Goal: Obtain resource: Download file/media

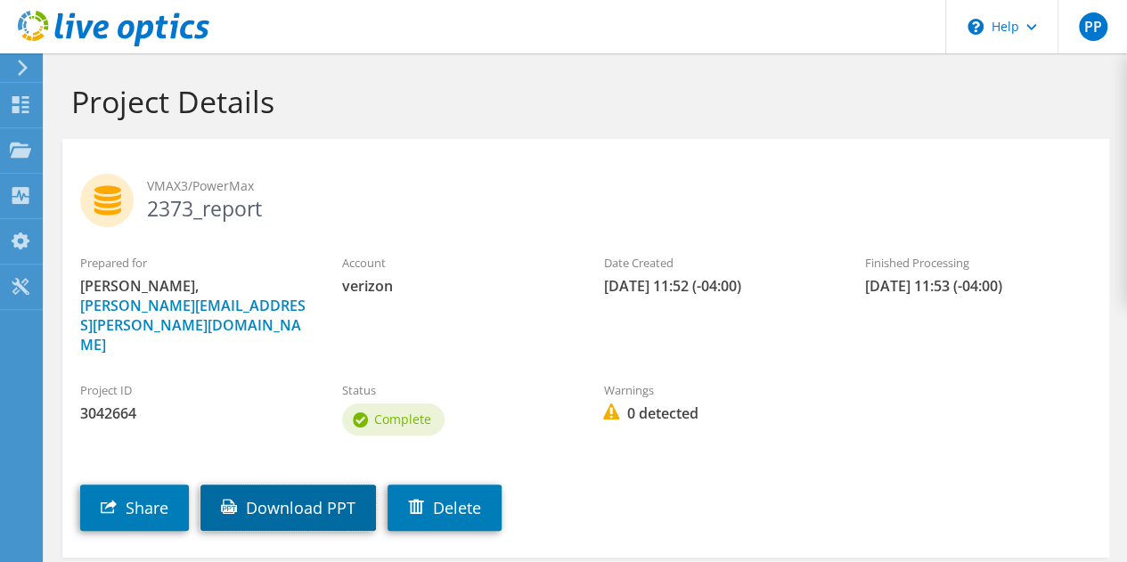
click at [332, 493] on link "Download PPT" at bounding box center [289, 508] width 176 height 46
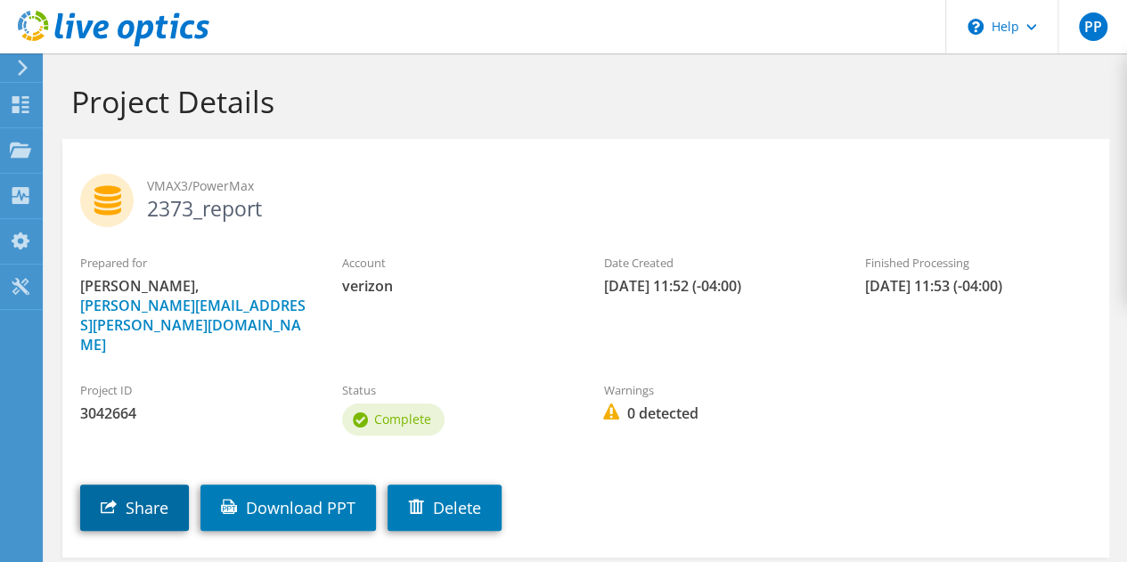
click at [147, 490] on link "Share" at bounding box center [134, 508] width 109 height 46
click at [19, 68] on icon at bounding box center [22, 68] width 13 height 16
click at [23, 103] on icon at bounding box center [20, 104] width 21 height 17
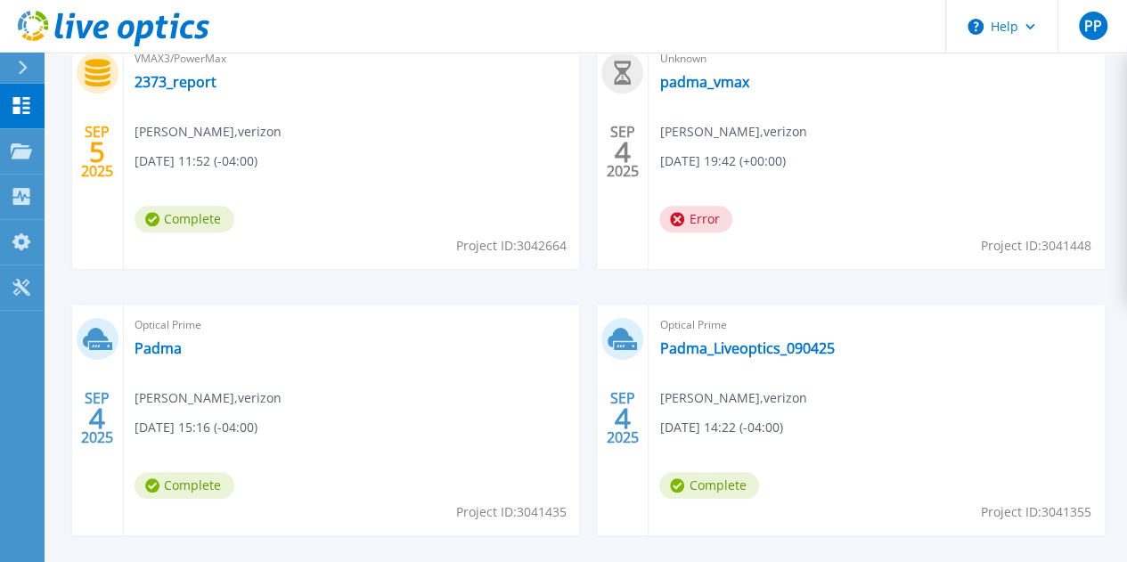
scroll to position [592, 0]
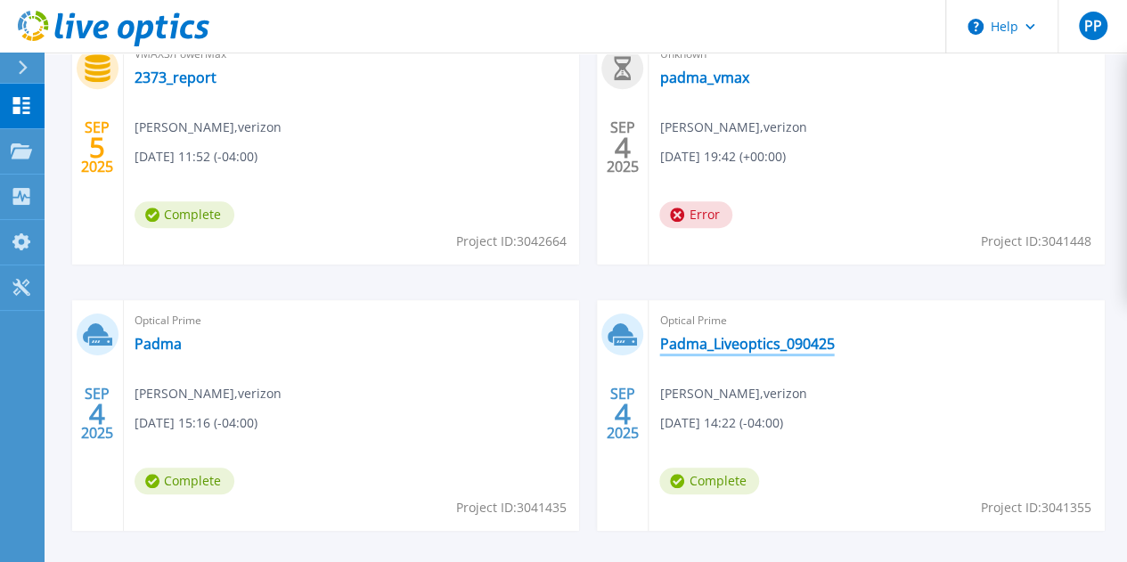
click at [660, 335] on link "Padma_Liveoptics_090425" at bounding box center [747, 344] width 175 height 18
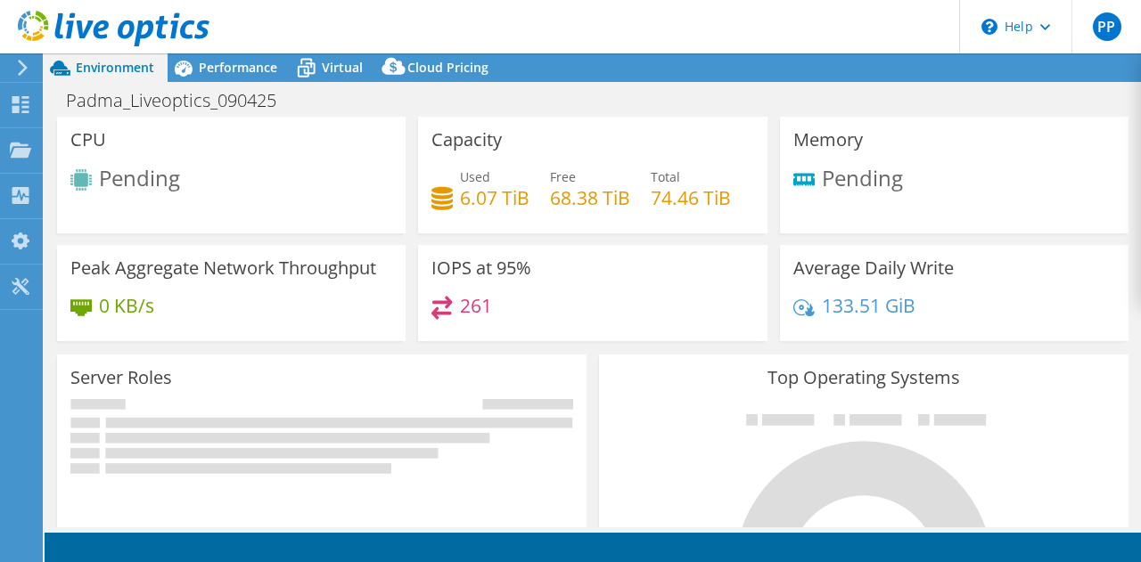
select select "USD"
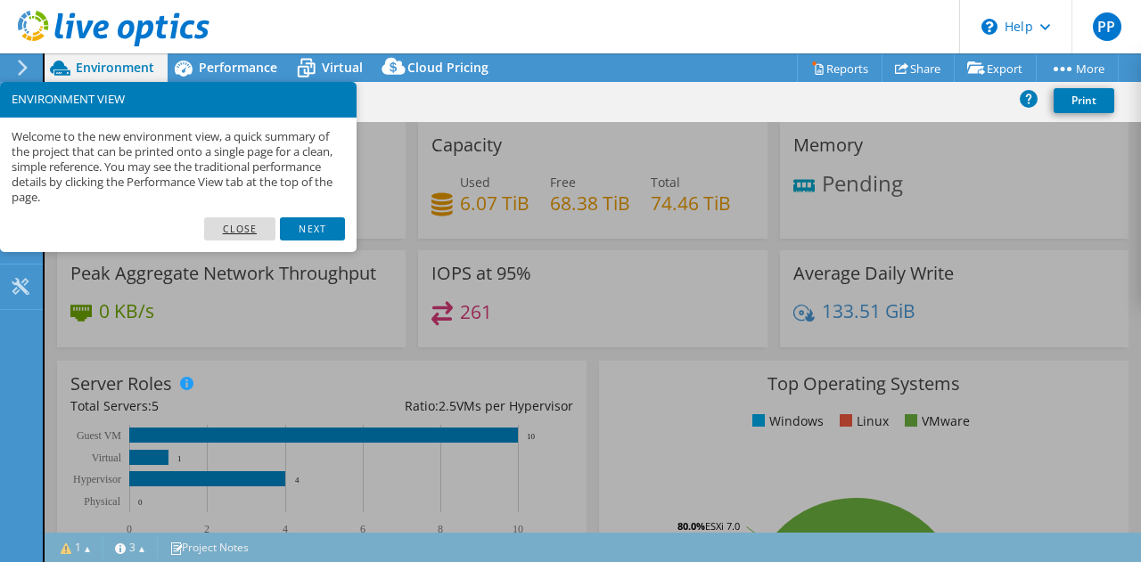
click at [266, 225] on link "Close" at bounding box center [240, 228] width 72 height 23
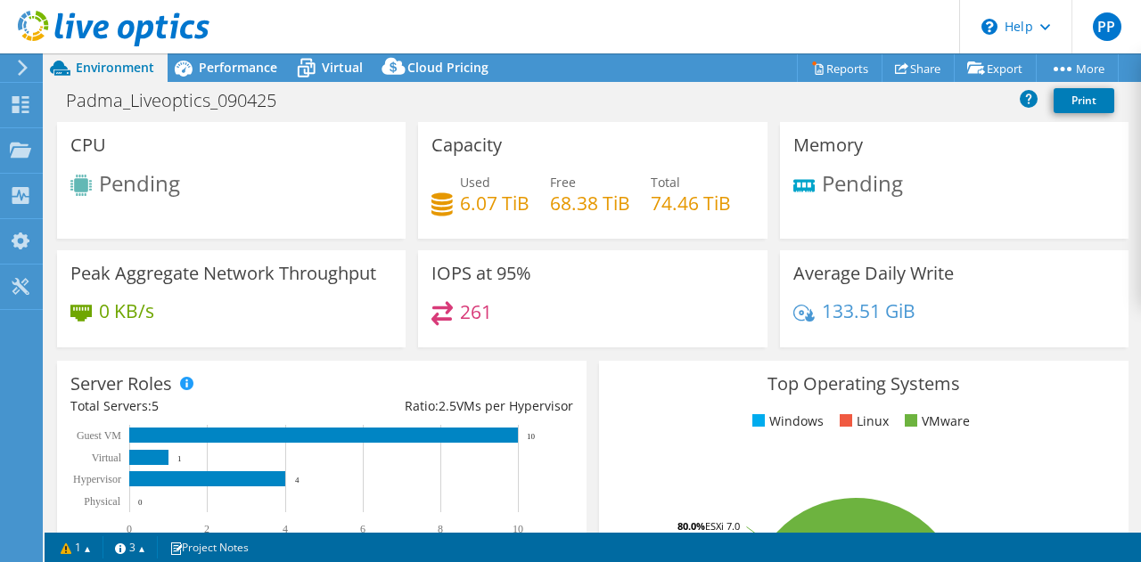
click at [266, 225] on div "CPU Pending" at bounding box center [231, 180] width 348 height 117
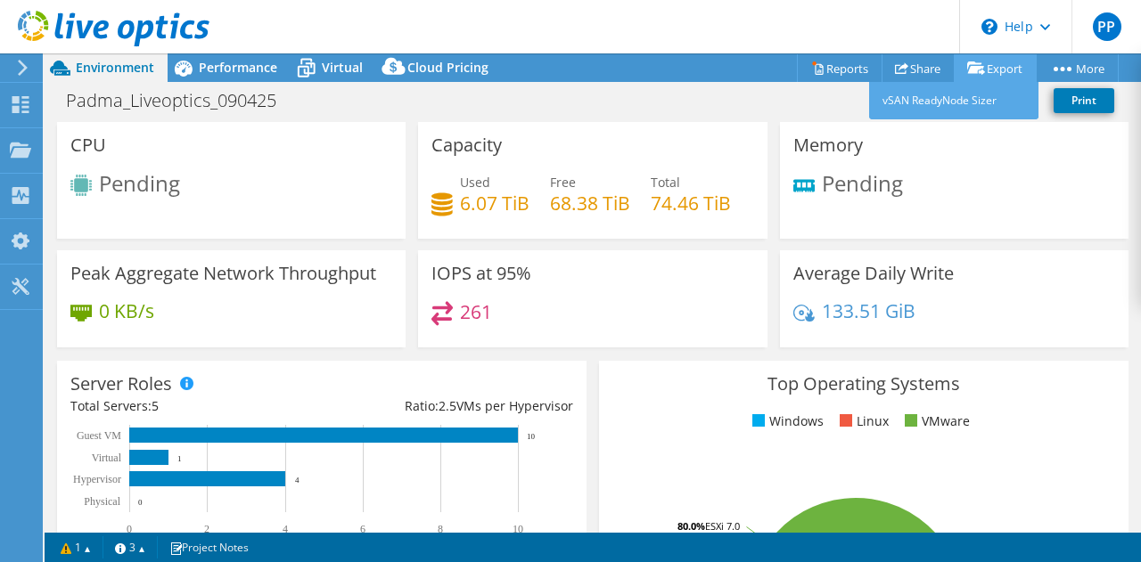
click at [1000, 67] on link "Export" at bounding box center [995, 68] width 83 height 28
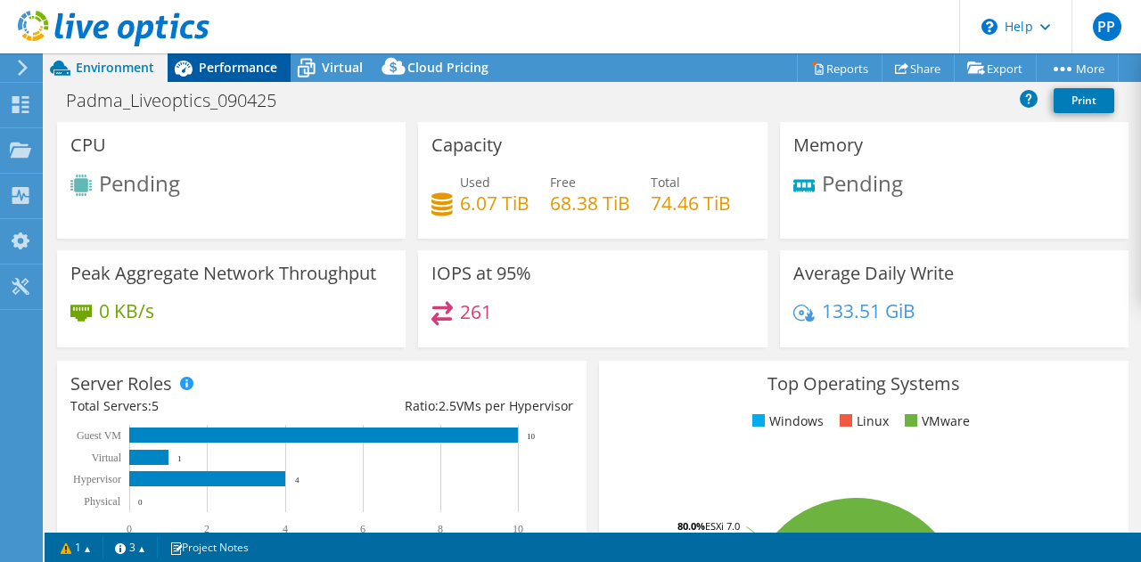
click at [239, 72] on span "Performance" at bounding box center [238, 67] width 78 height 17
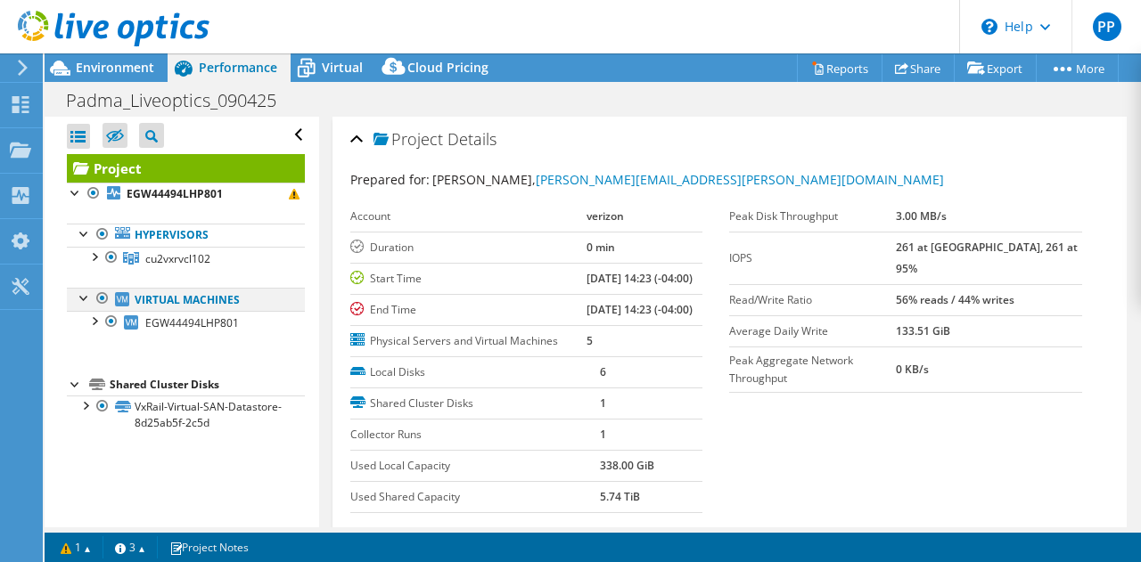
click at [84, 297] on div at bounding box center [85, 297] width 18 height 18
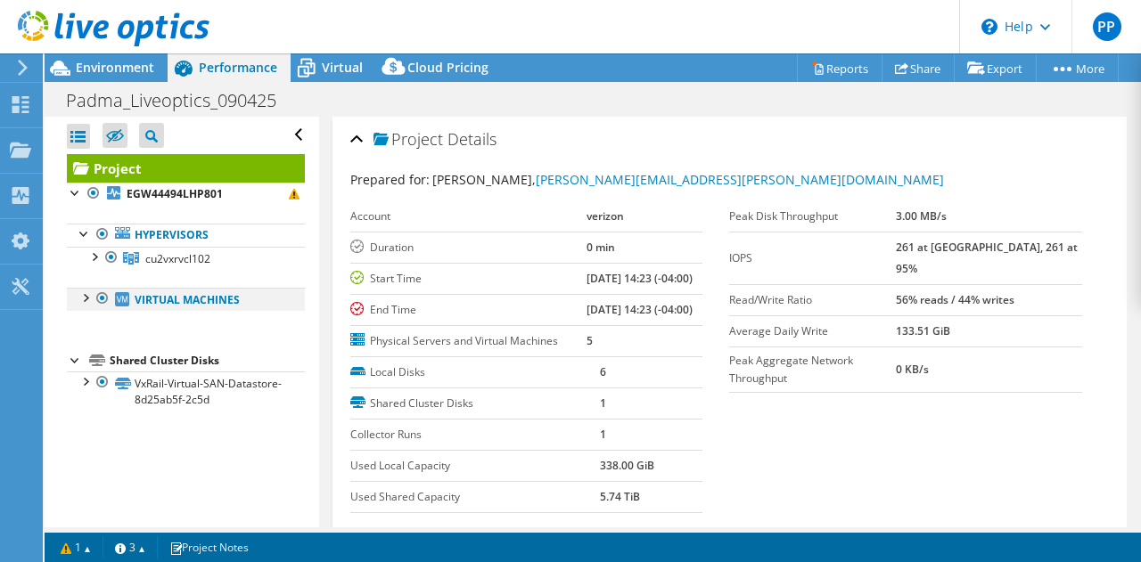
click at [84, 297] on div at bounding box center [85, 297] width 18 height 18
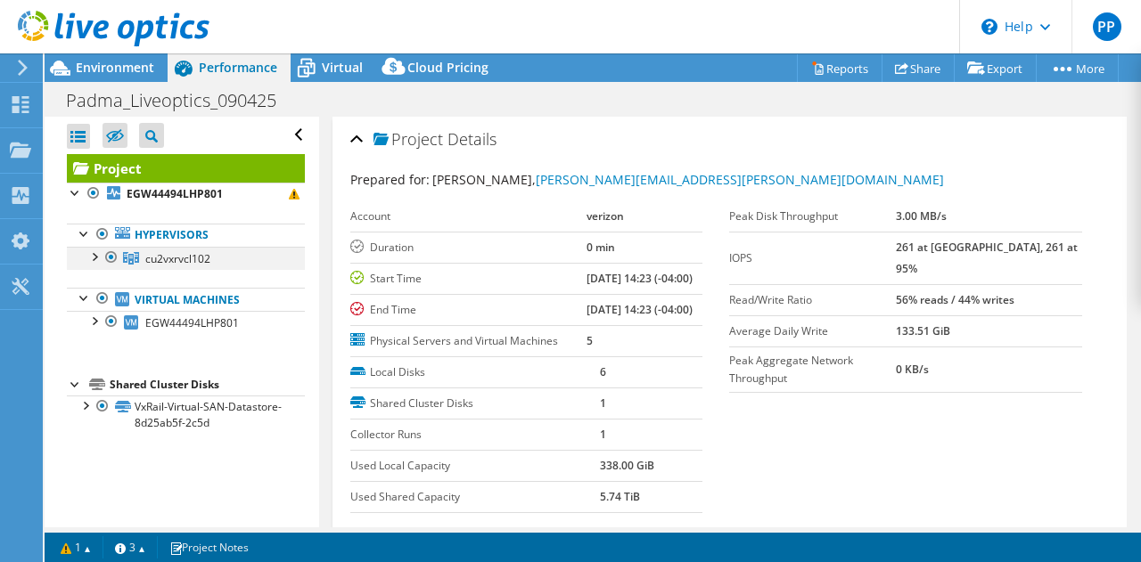
click at [97, 256] on div at bounding box center [94, 256] width 18 height 18
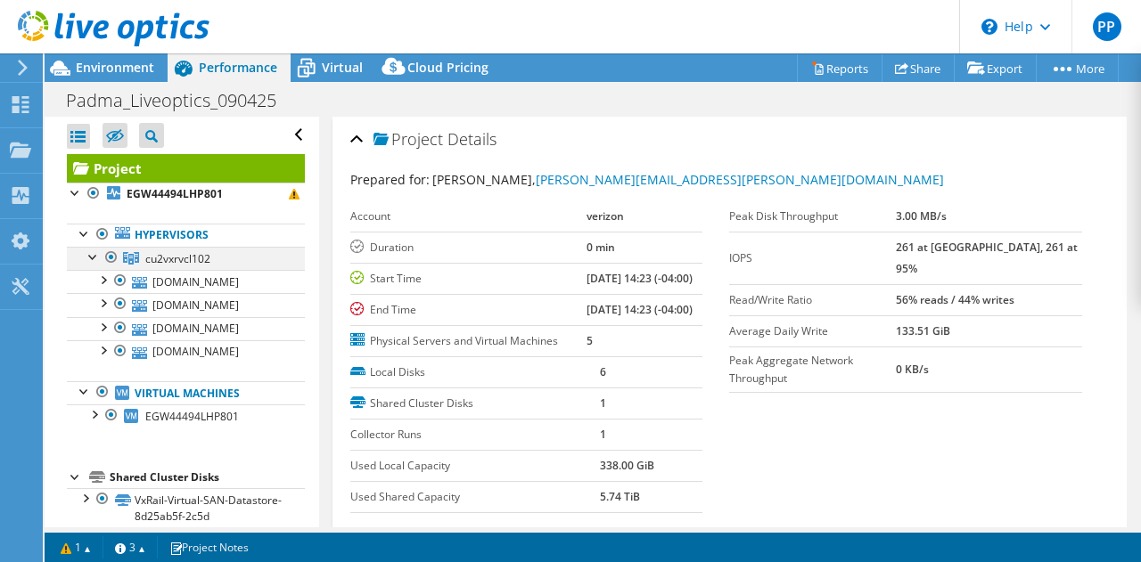
click at [92, 258] on div at bounding box center [94, 256] width 18 height 18
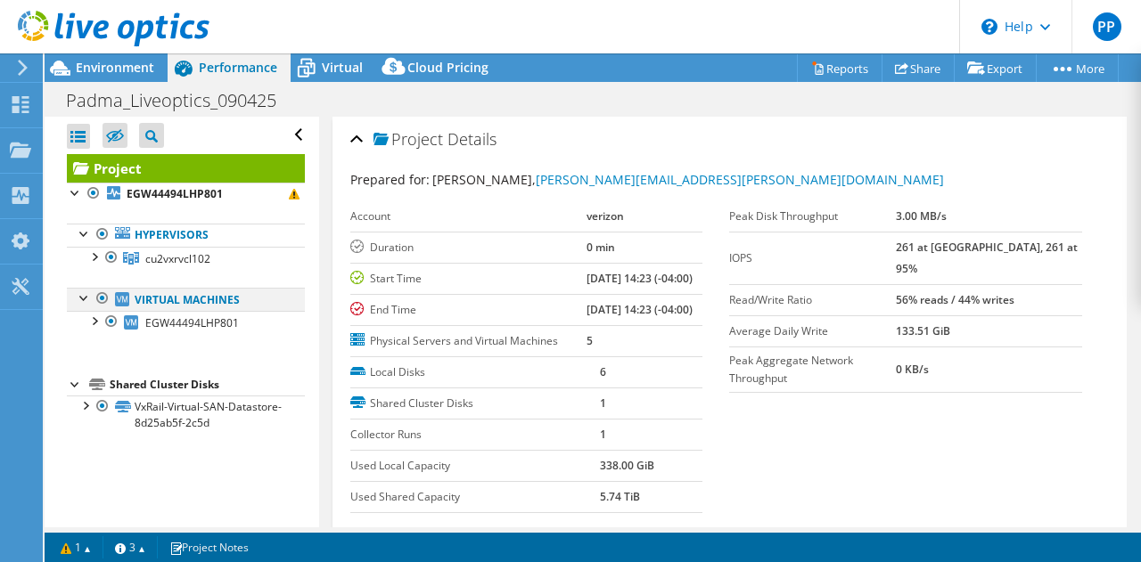
click at [84, 295] on div at bounding box center [85, 297] width 18 height 18
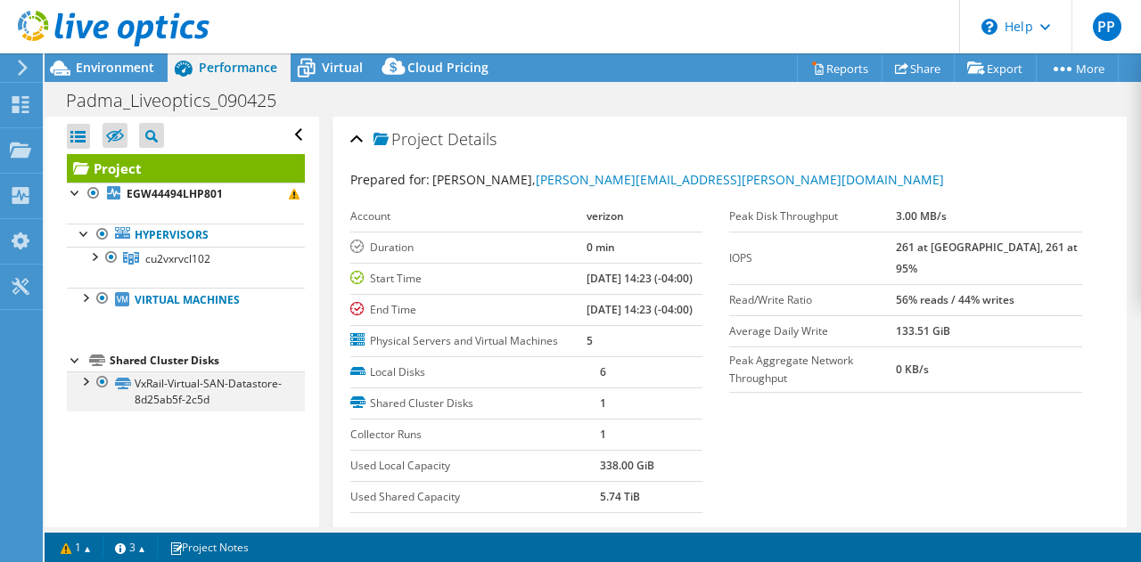
click at [89, 379] on div at bounding box center [85, 381] width 18 height 18
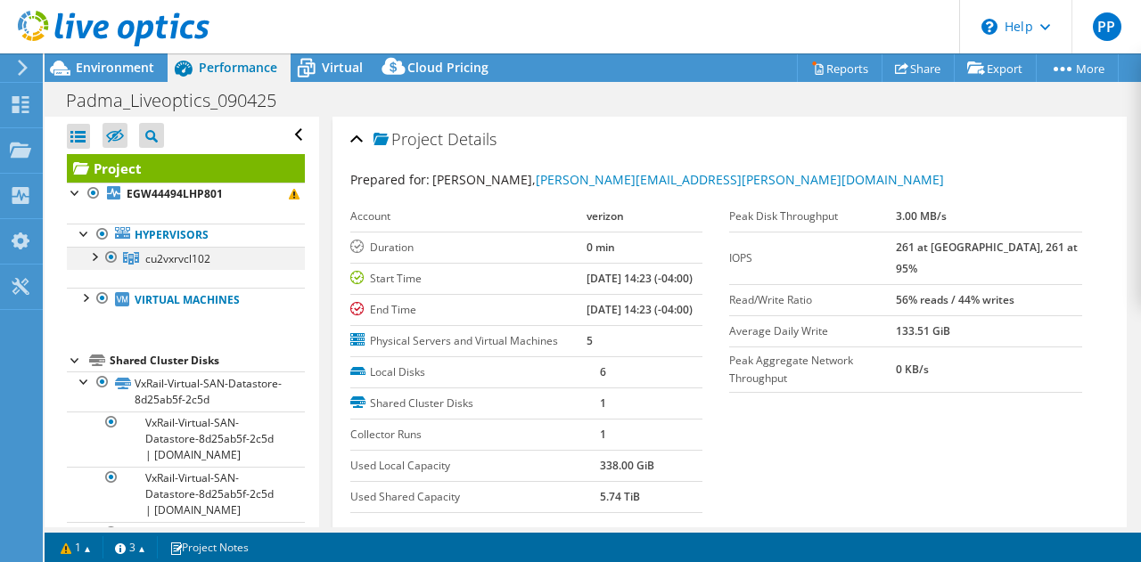
click at [94, 261] on div at bounding box center [94, 256] width 18 height 18
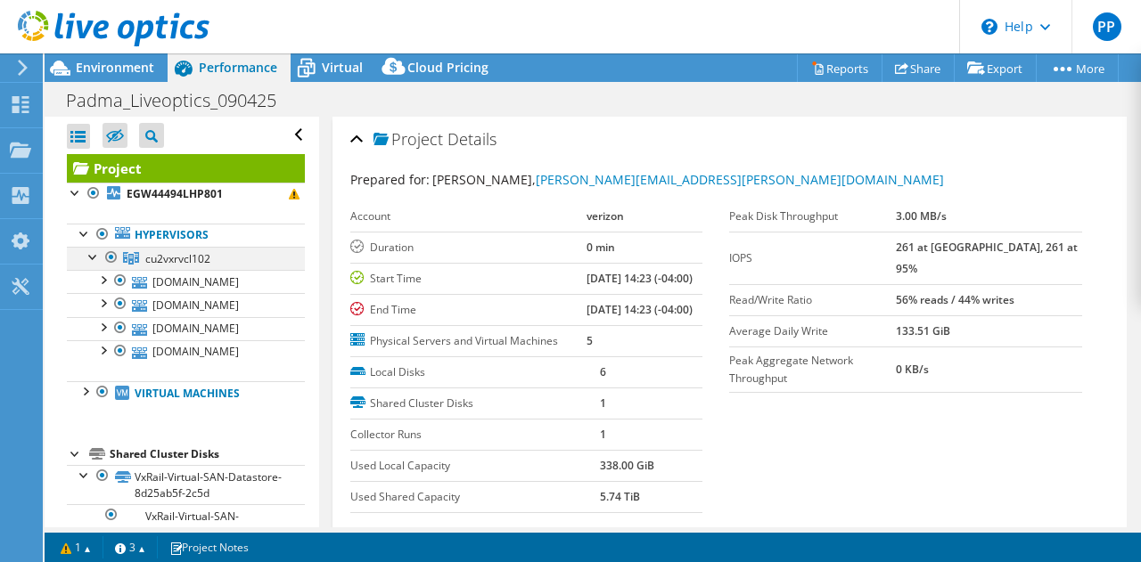
click at [94, 261] on div at bounding box center [94, 256] width 18 height 18
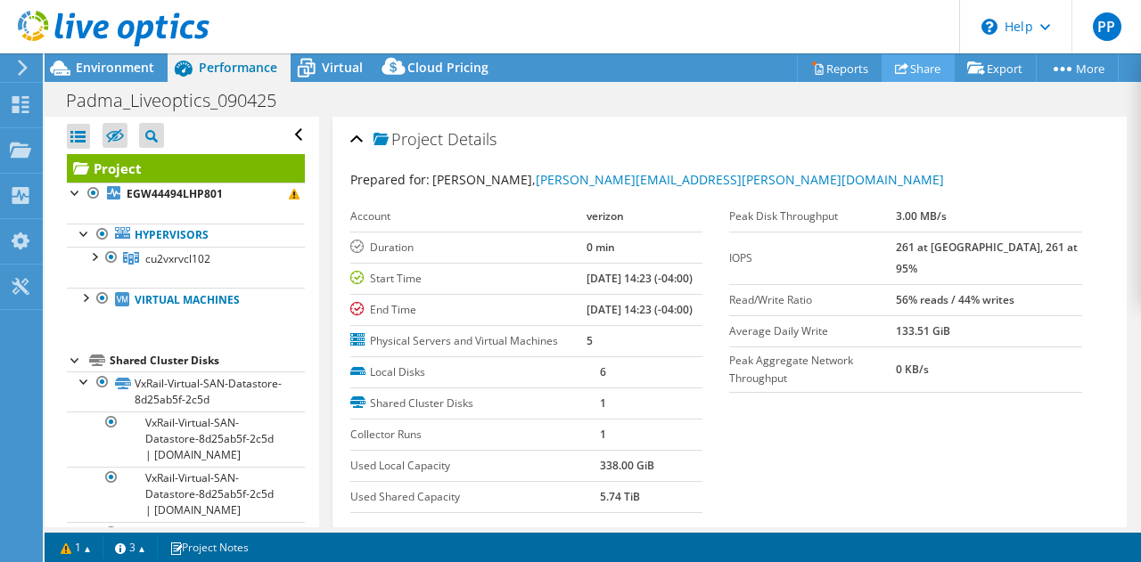
click at [900, 68] on link "Share" at bounding box center [917, 68] width 73 height 28
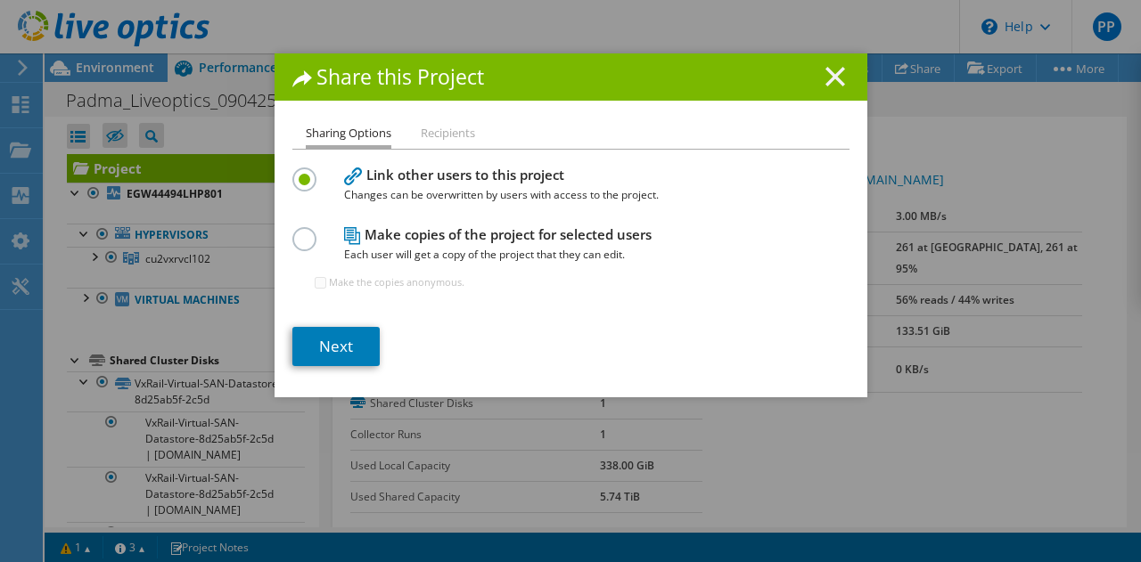
click at [832, 79] on line at bounding box center [835, 77] width 18 height 18
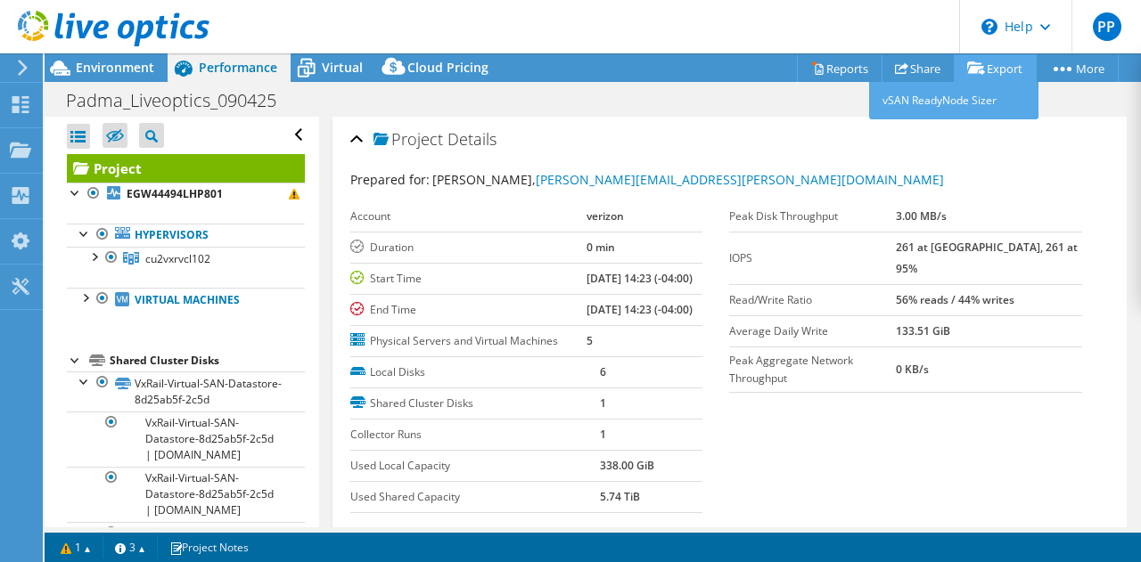
click at [993, 72] on link "Export" at bounding box center [995, 68] width 83 height 28
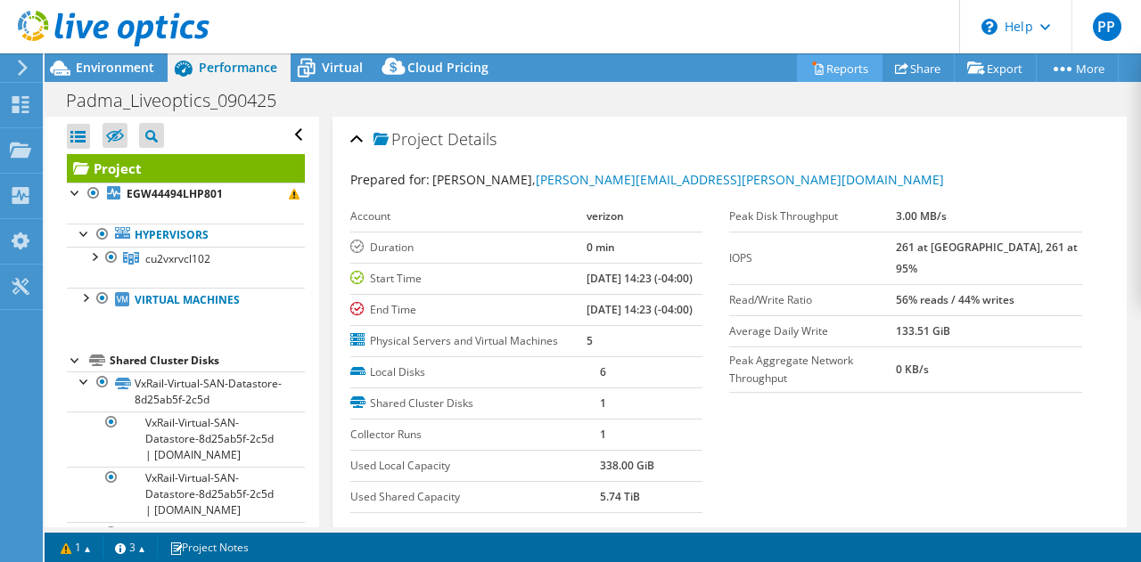
click at [826, 60] on link "Reports" at bounding box center [840, 68] width 86 height 28
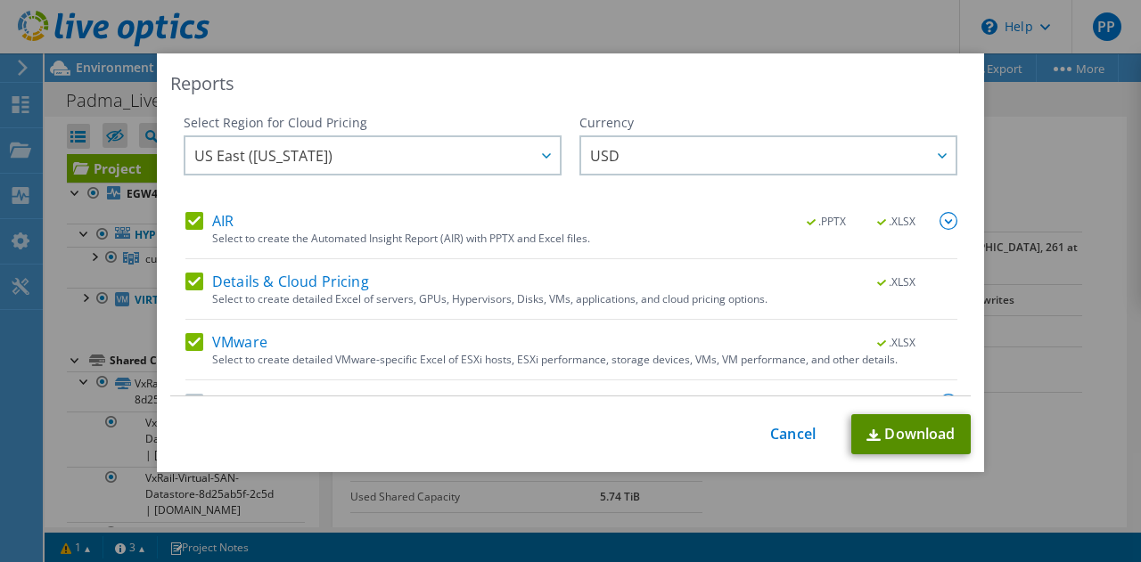
click at [909, 429] on link "Download" at bounding box center [910, 434] width 119 height 40
drag, startPoint x: 1102, startPoint y: 340, endPoint x: 792, endPoint y: 432, distance: 322.9
click at [792, 432] on div "Reports Select Region for Cloud Pricing Asia Pacific ([GEOGRAPHIC_DATA]) [GEOGR…" at bounding box center [570, 280] width 1141 height 455
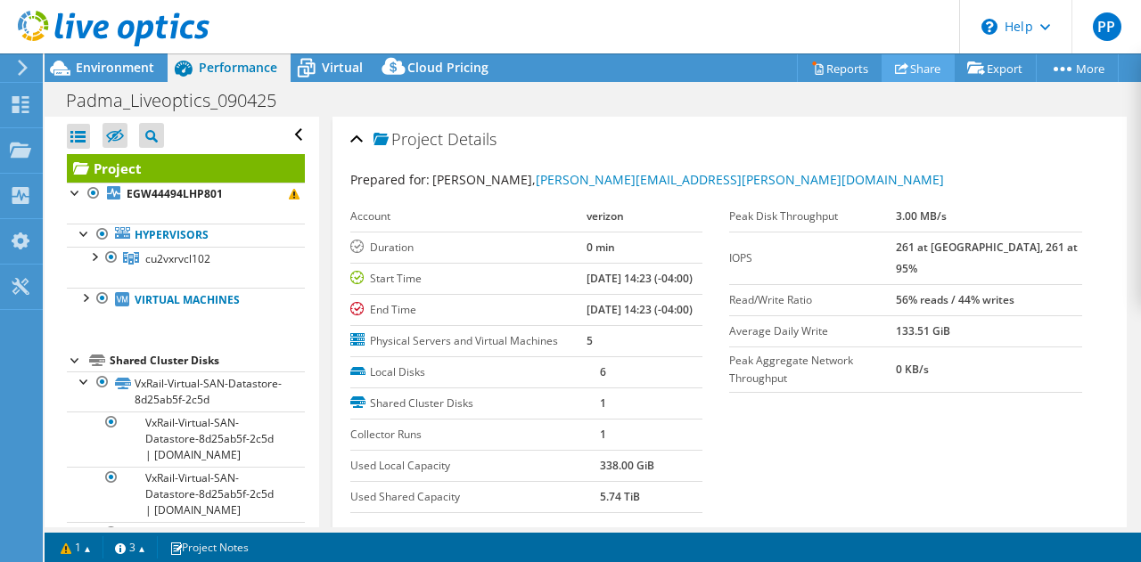
click at [908, 61] on link "Share" at bounding box center [917, 68] width 73 height 28
